Goal: Task Accomplishment & Management: Manage account settings

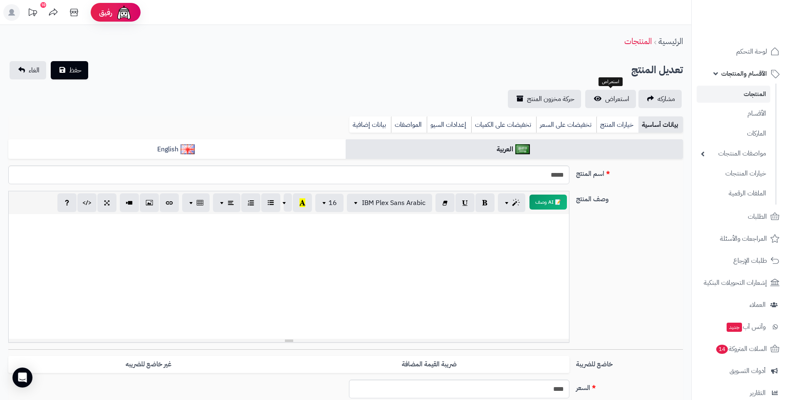
select select
click at [764, 214] on span "الطلبات" at bounding box center [757, 217] width 19 height 12
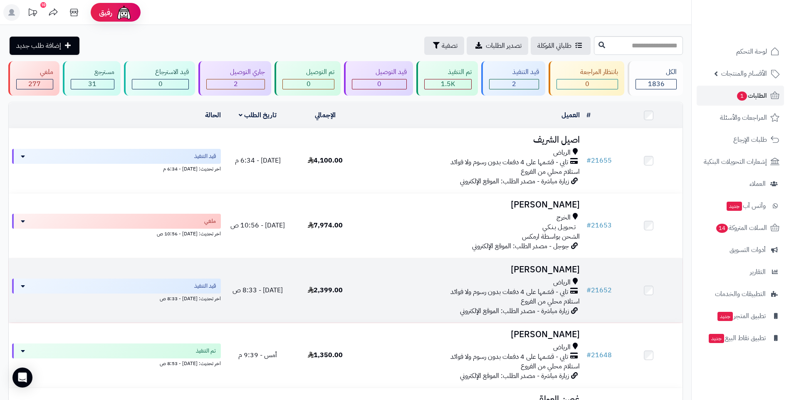
click at [434, 281] on div "الرياض" at bounding box center [470, 283] width 217 height 10
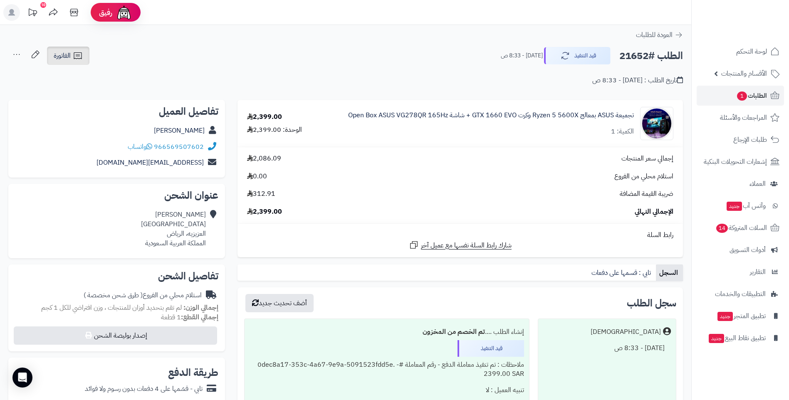
click at [82, 52] on icon at bounding box center [78, 56] width 10 height 10
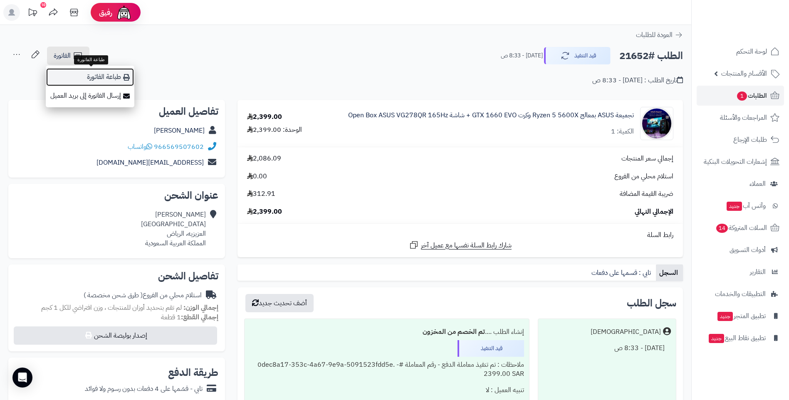
click at [103, 77] on link "طباعة الفاتورة" at bounding box center [90, 77] width 89 height 19
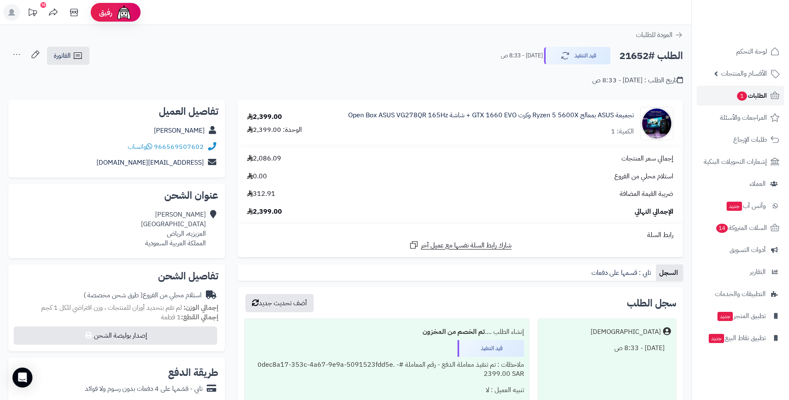
click at [748, 97] on span "الطلبات 1" at bounding box center [751, 96] width 31 height 12
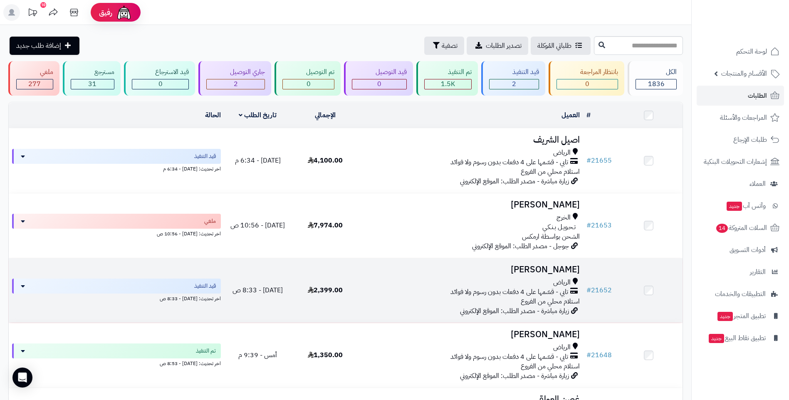
click at [469, 279] on div "الرياض" at bounding box center [470, 283] width 217 height 10
